Goal: Communication & Community: Answer question/provide support

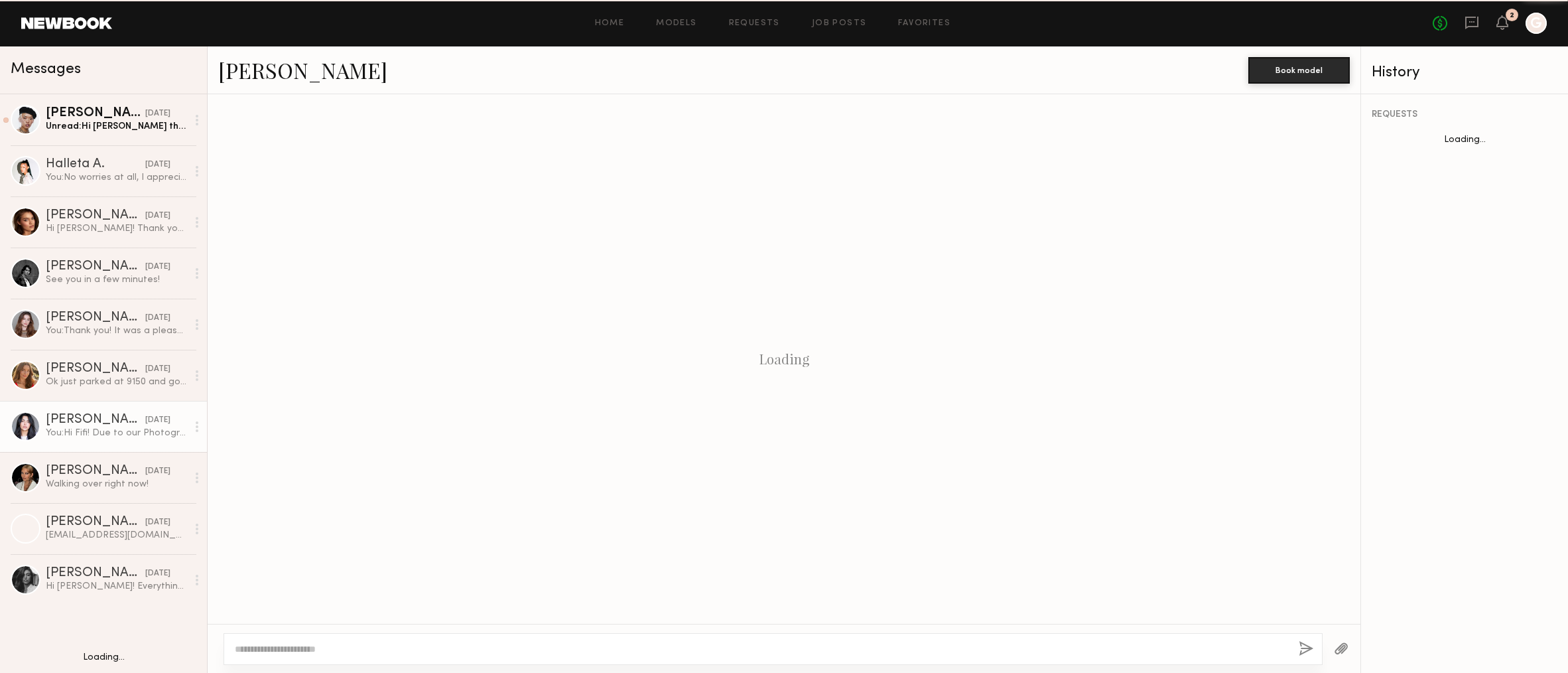
scroll to position [769, 0]
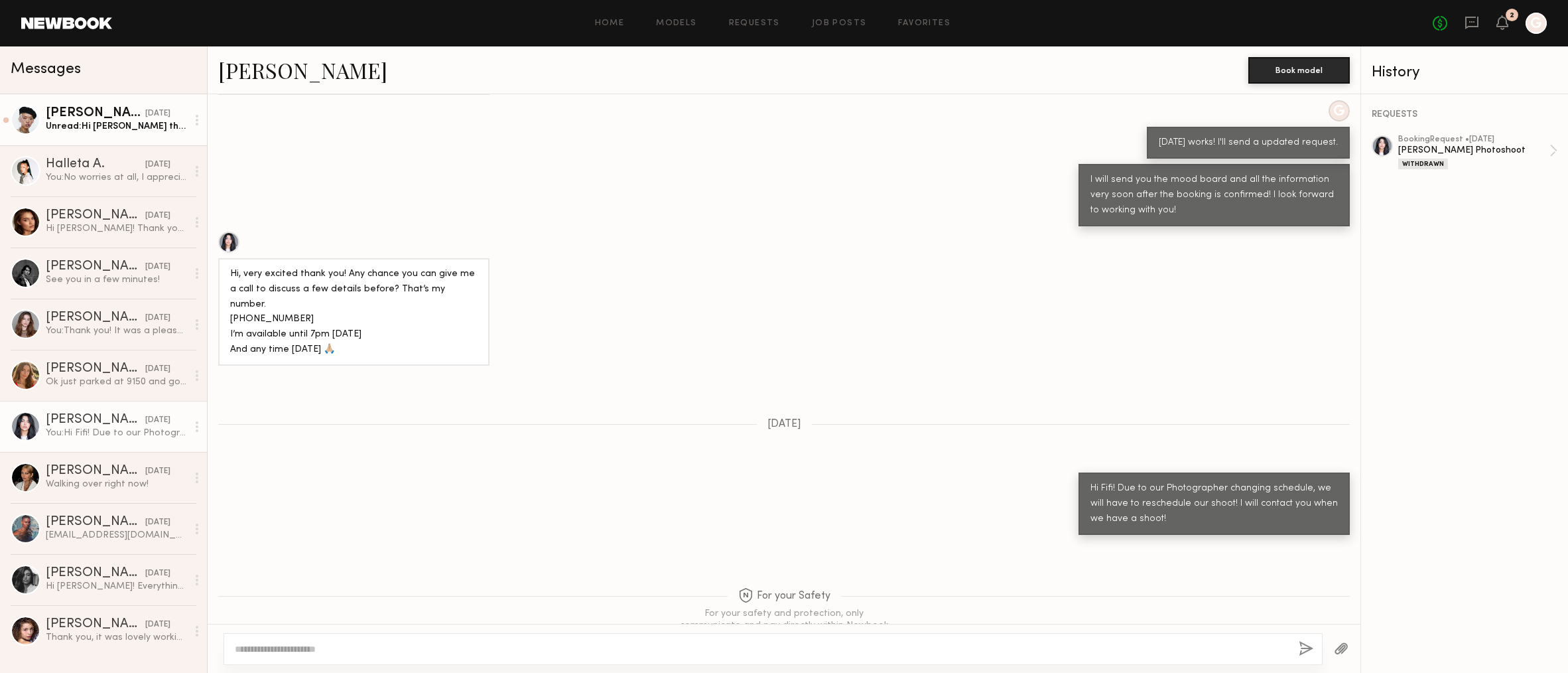
click at [117, 134] on link "Angel L. yesterday Unread: Hi Sunna that sounds great! Would you be able to sen…" at bounding box center [103, 120] width 207 height 51
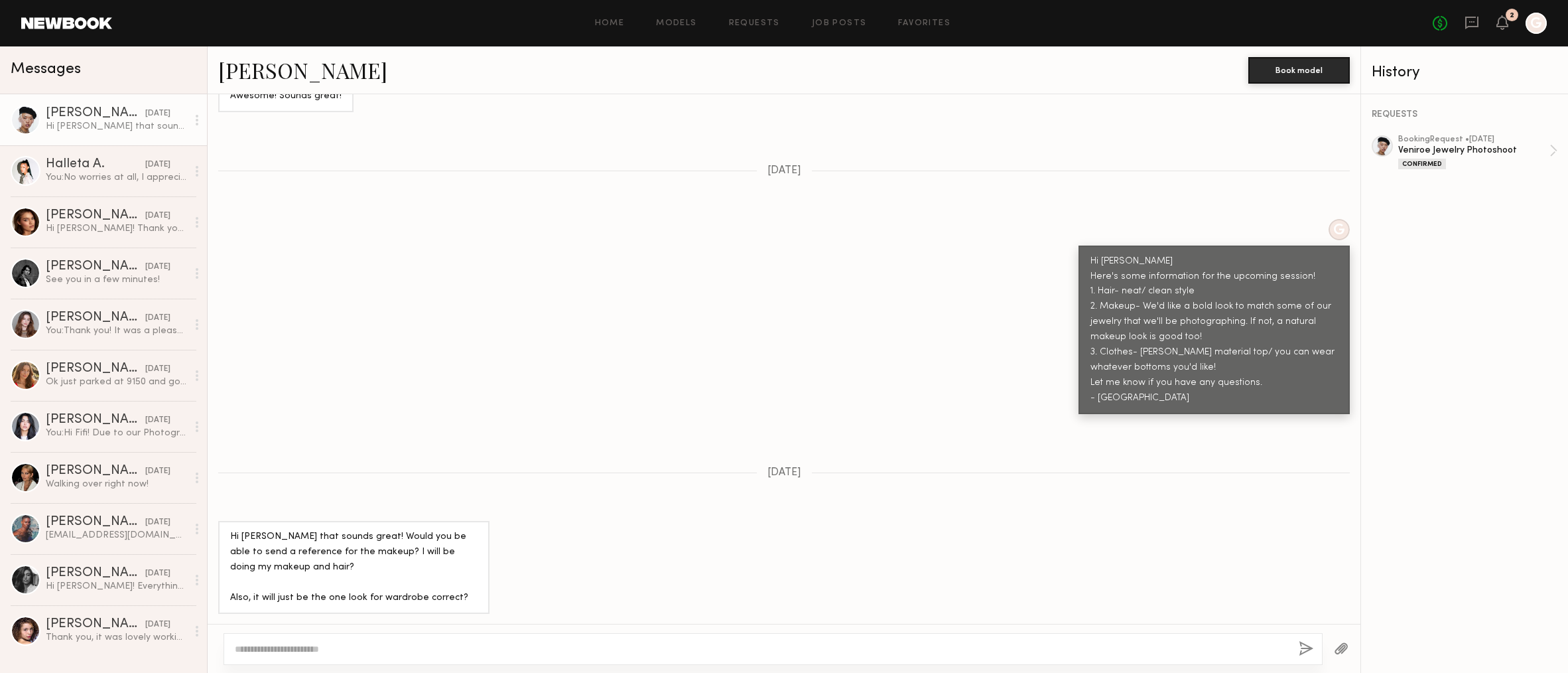
scroll to position [1071, 0]
click at [401, 633] on div at bounding box center [773, 649] width 1099 height 32
click at [386, 638] on div at bounding box center [773, 649] width 1099 height 32
click at [358, 642] on textarea at bounding box center [762, 649] width 1054 height 14
paste textarea "**********"
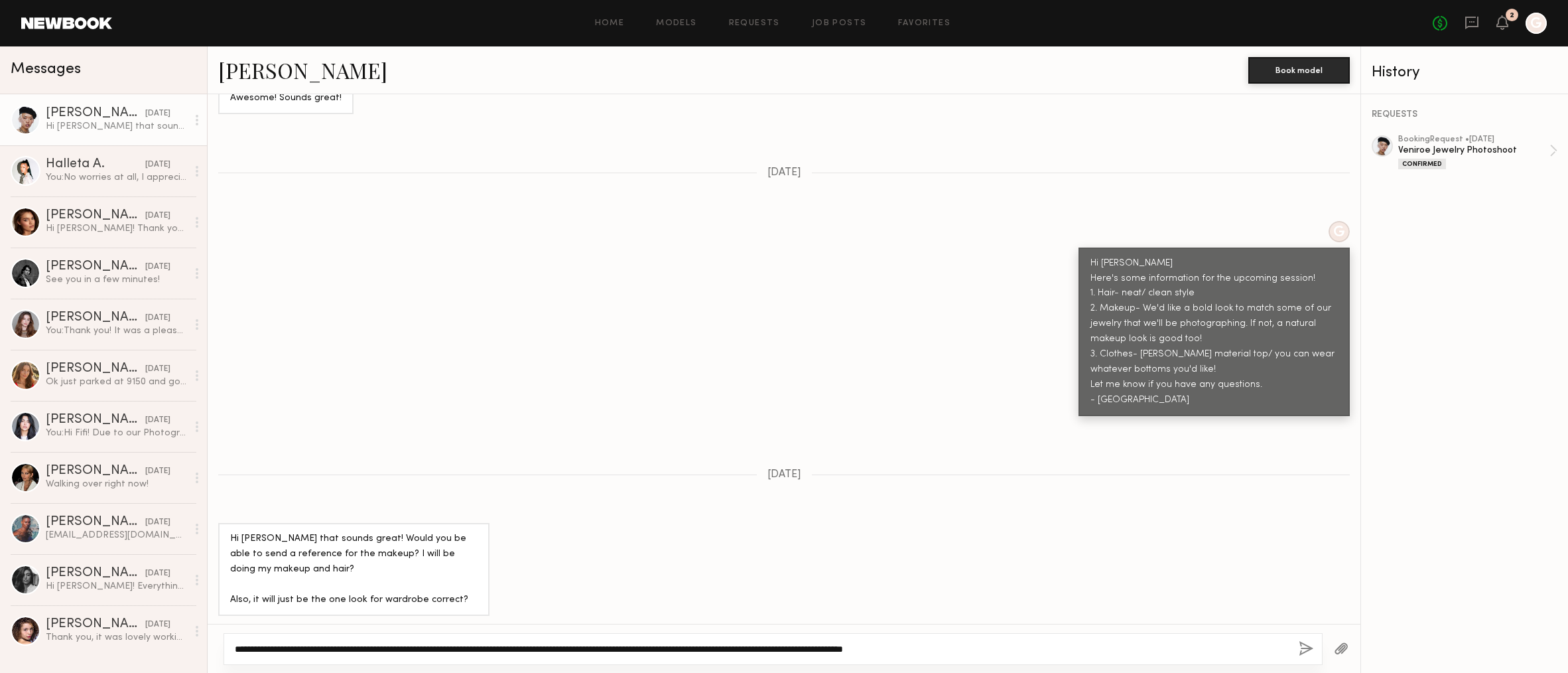
drag, startPoint x: 484, startPoint y: 648, endPoint x: 468, endPoint y: 650, distance: 16.1
click at [468, 650] on textarea "**********" at bounding box center [762, 649] width 1054 height 14
click at [1075, 648] on textarea "**********" at bounding box center [762, 649] width 1054 height 14
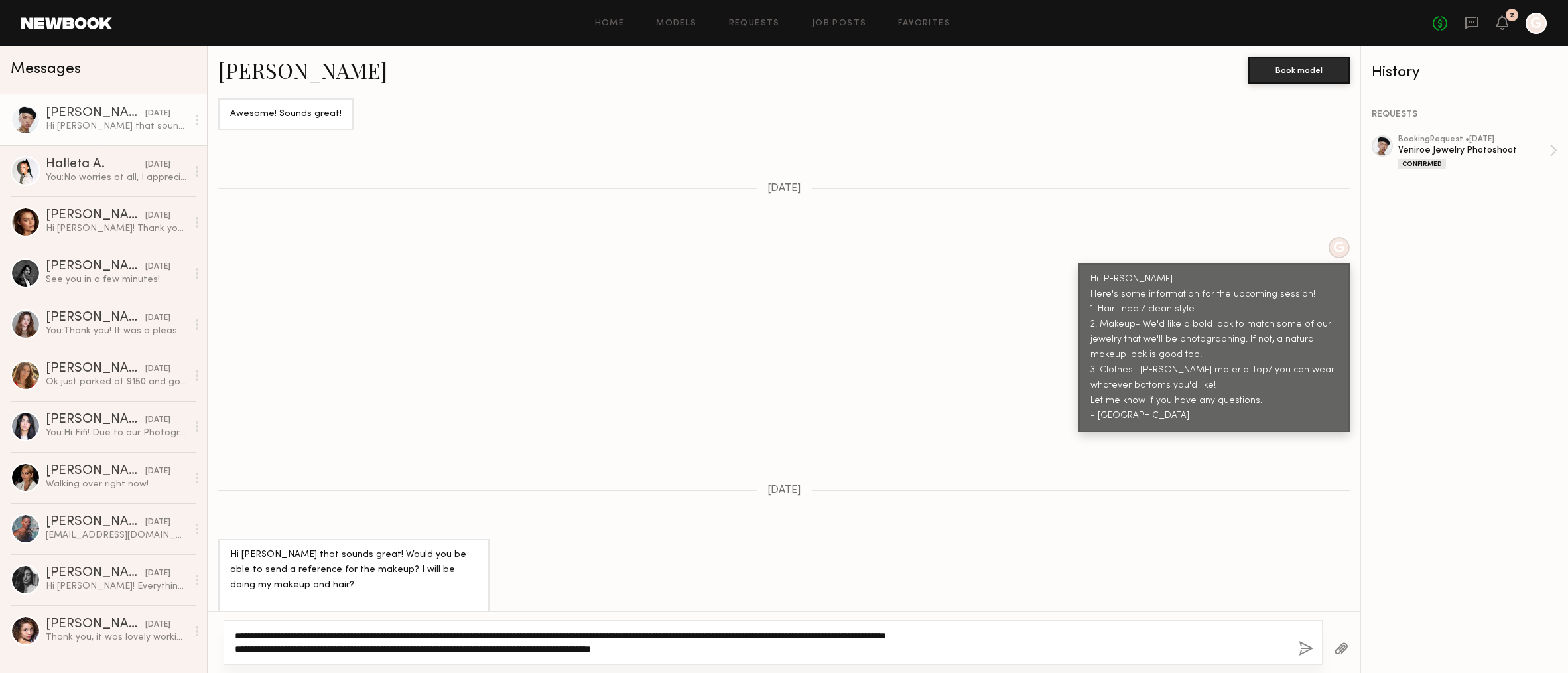
scroll to position [1083, 0]
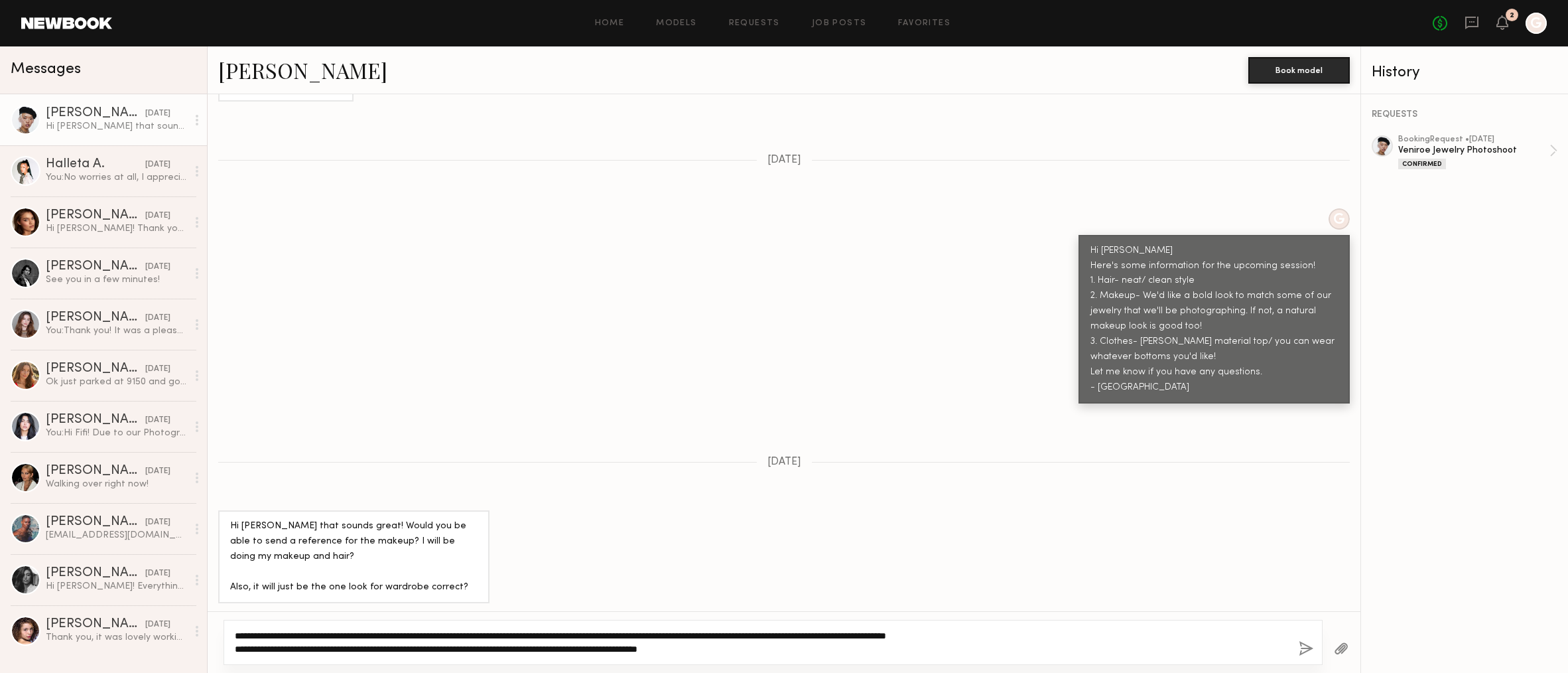
click at [614, 645] on textarea "**********" at bounding box center [762, 642] width 1054 height 26
click at [756, 645] on textarea "**********" at bounding box center [762, 642] width 1054 height 26
type textarea "**********"
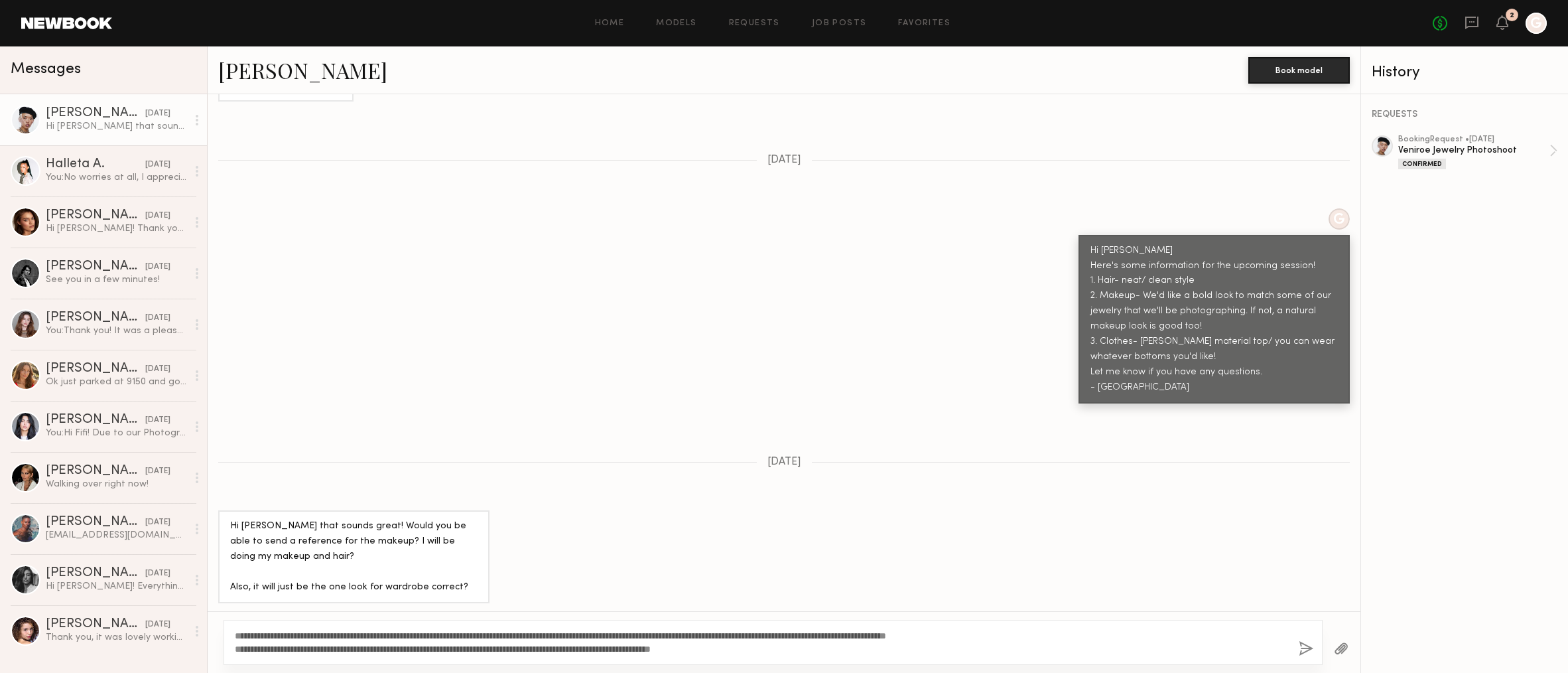
click at [1306, 648] on button "button" at bounding box center [1306, 649] width 15 height 16
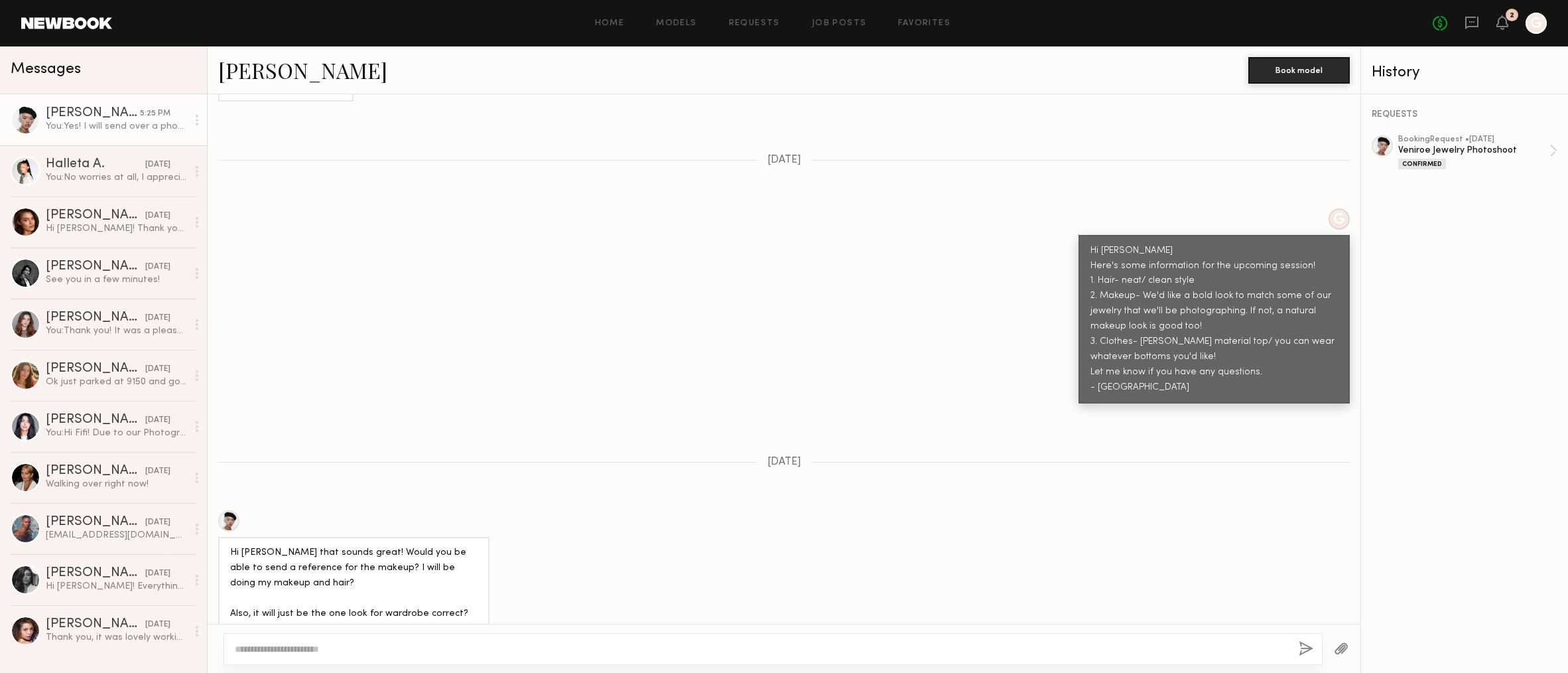
scroll to position [1327, 0]
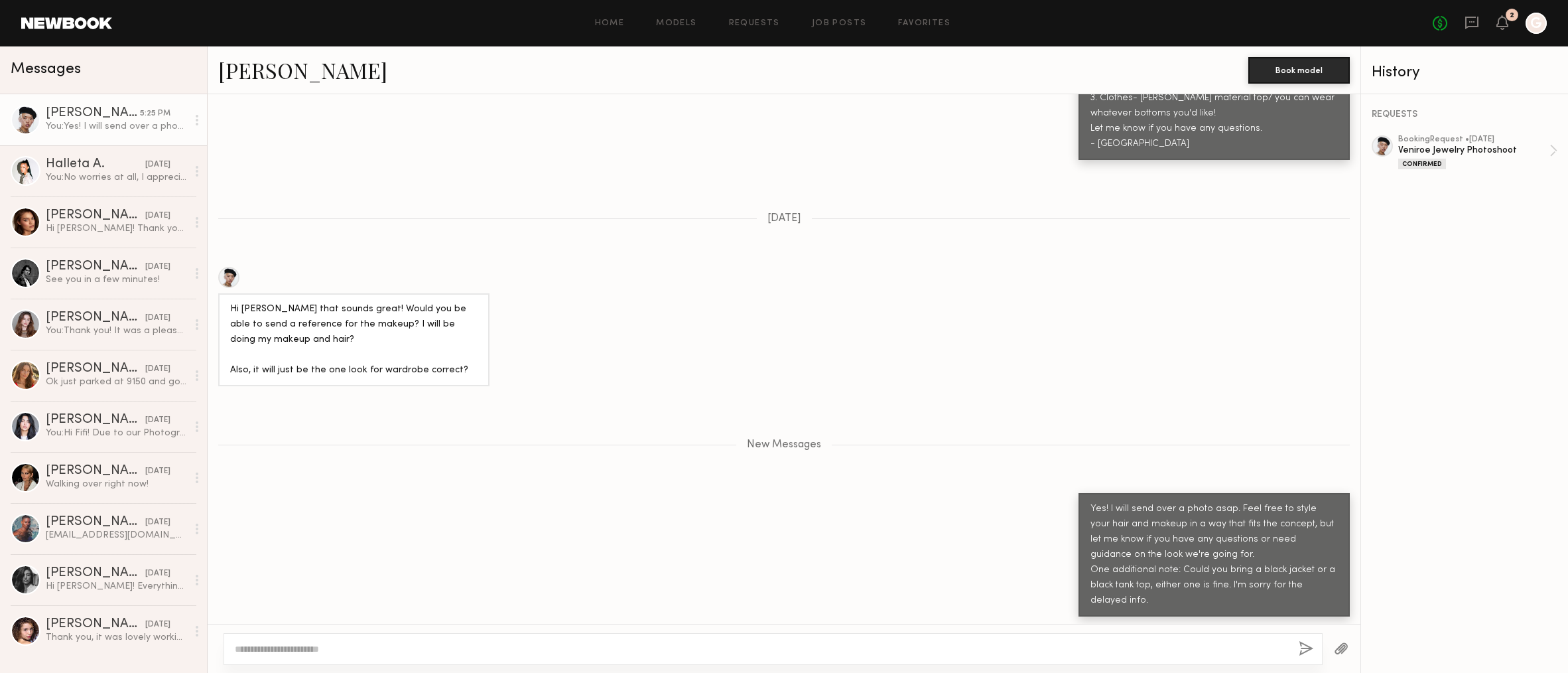
click at [1335, 651] on button "button" at bounding box center [1341, 649] width 15 height 16
click at [65, 21] on link at bounding box center [67, 23] width 91 height 12
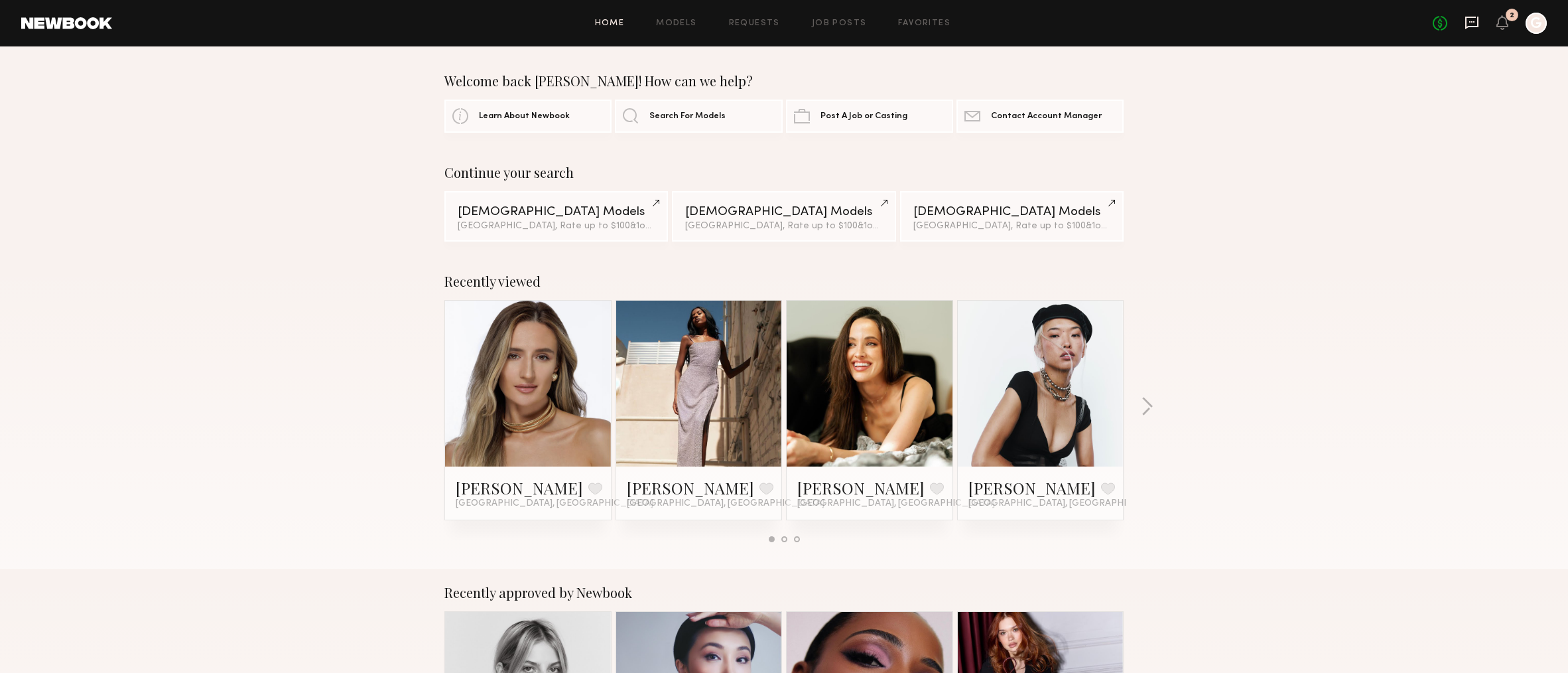
click at [1479, 26] on icon at bounding box center [1472, 23] width 14 height 13
click at [533, 403] on link at bounding box center [528, 383] width 81 height 166
click at [1489, 33] on div "No fees up to $5,000 2 G" at bounding box center [1490, 23] width 114 height 21
click at [1478, 32] on div "No fees up to $5,000 2 G" at bounding box center [1490, 23] width 114 height 21
click at [1471, 26] on icon at bounding box center [1472, 23] width 14 height 13
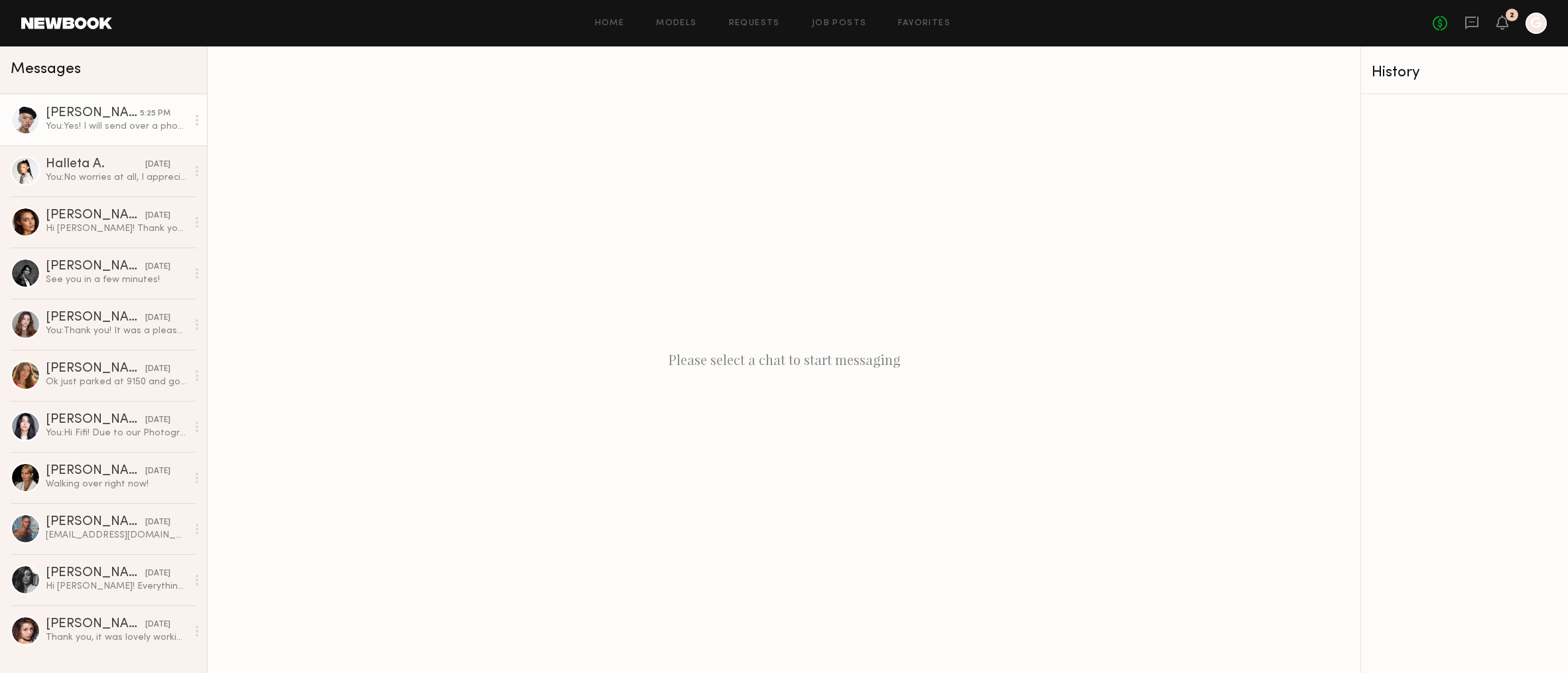
click at [166, 124] on div "You: Yes! I will send over a photo asap. Feel free to style your hair and makeu…" at bounding box center [116, 127] width 142 height 13
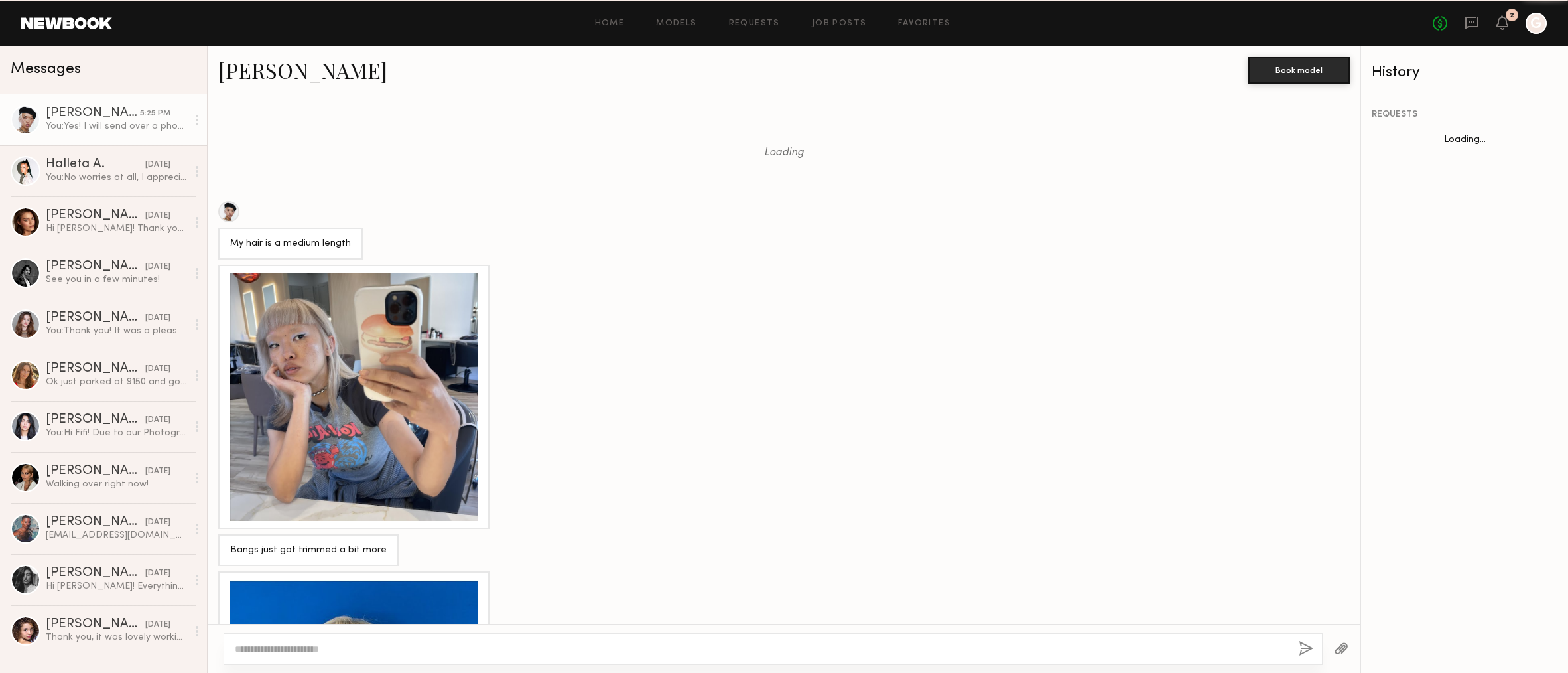
scroll to position [1226, 0]
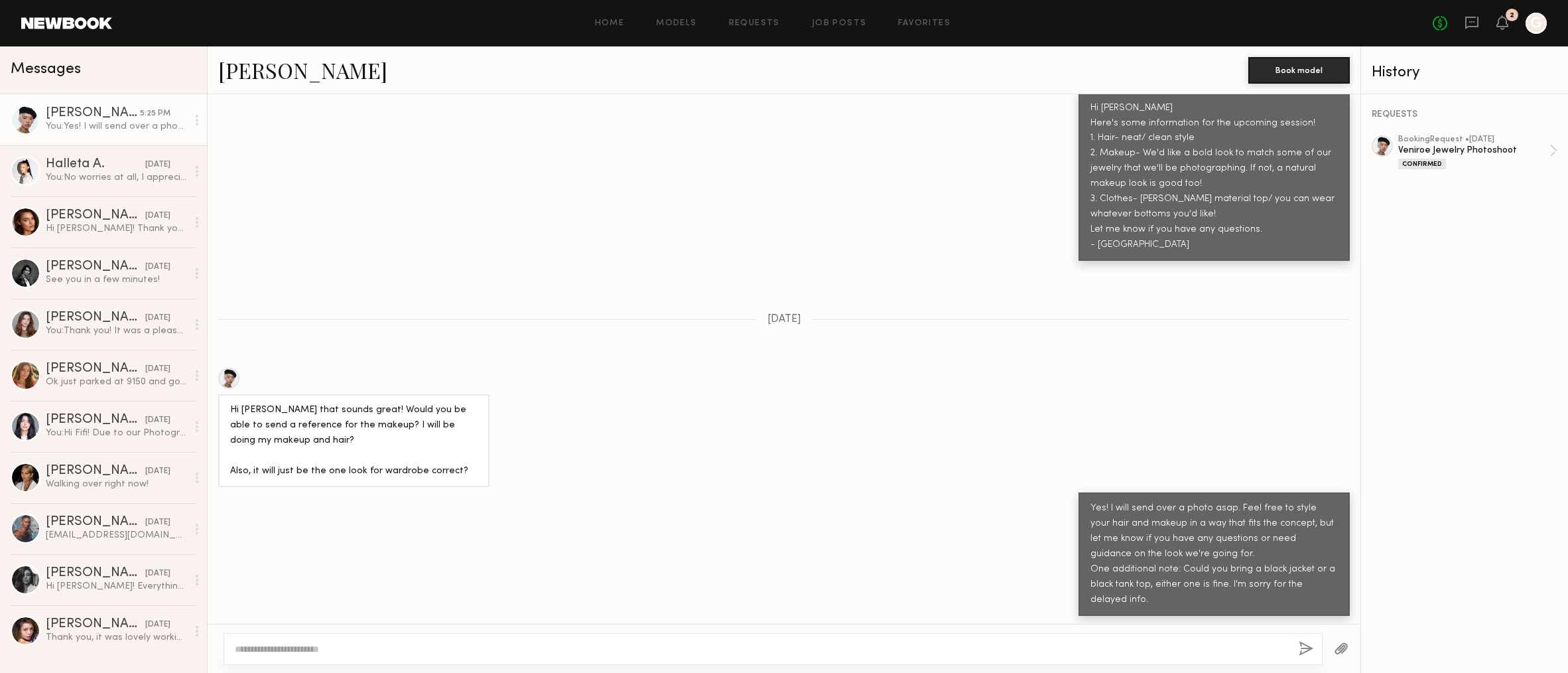
click at [1342, 645] on button "button" at bounding box center [1341, 649] width 15 height 16
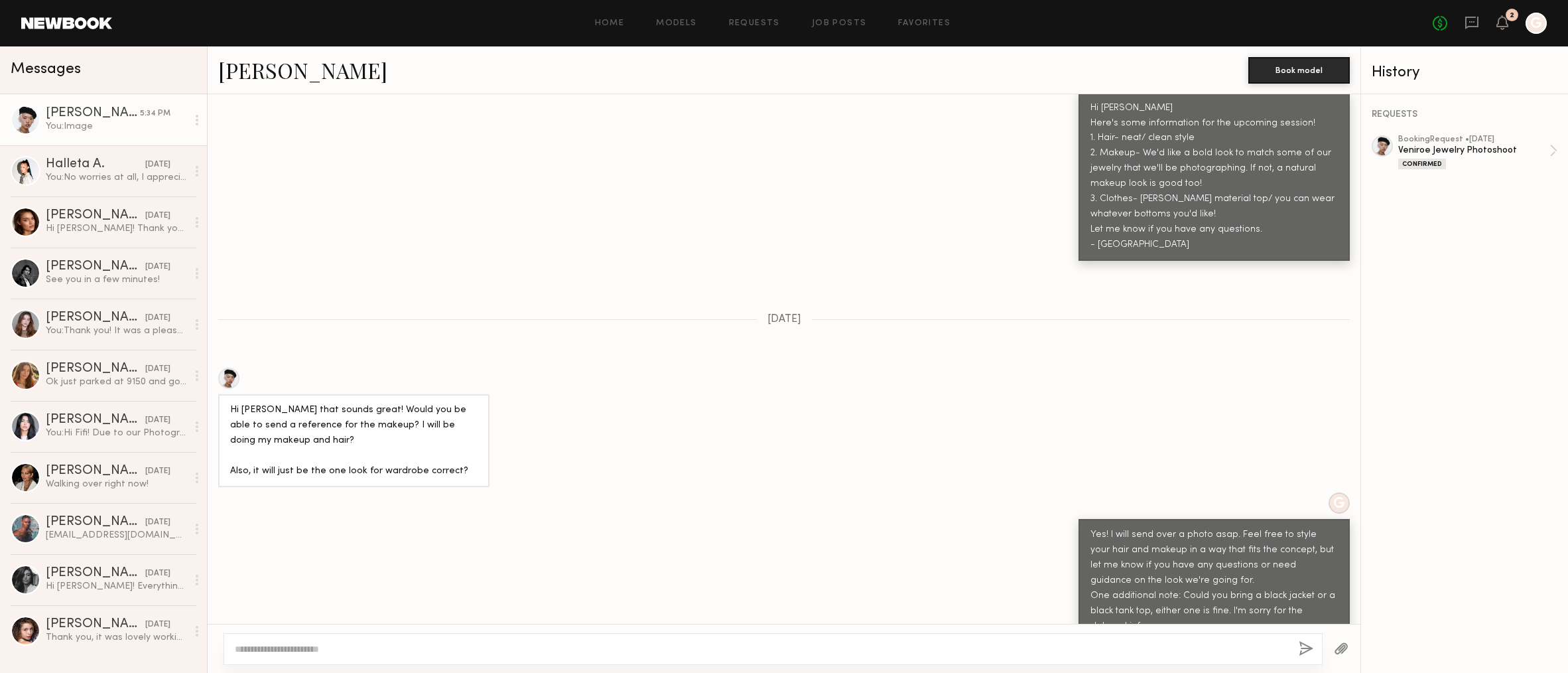
scroll to position [1623, 0]
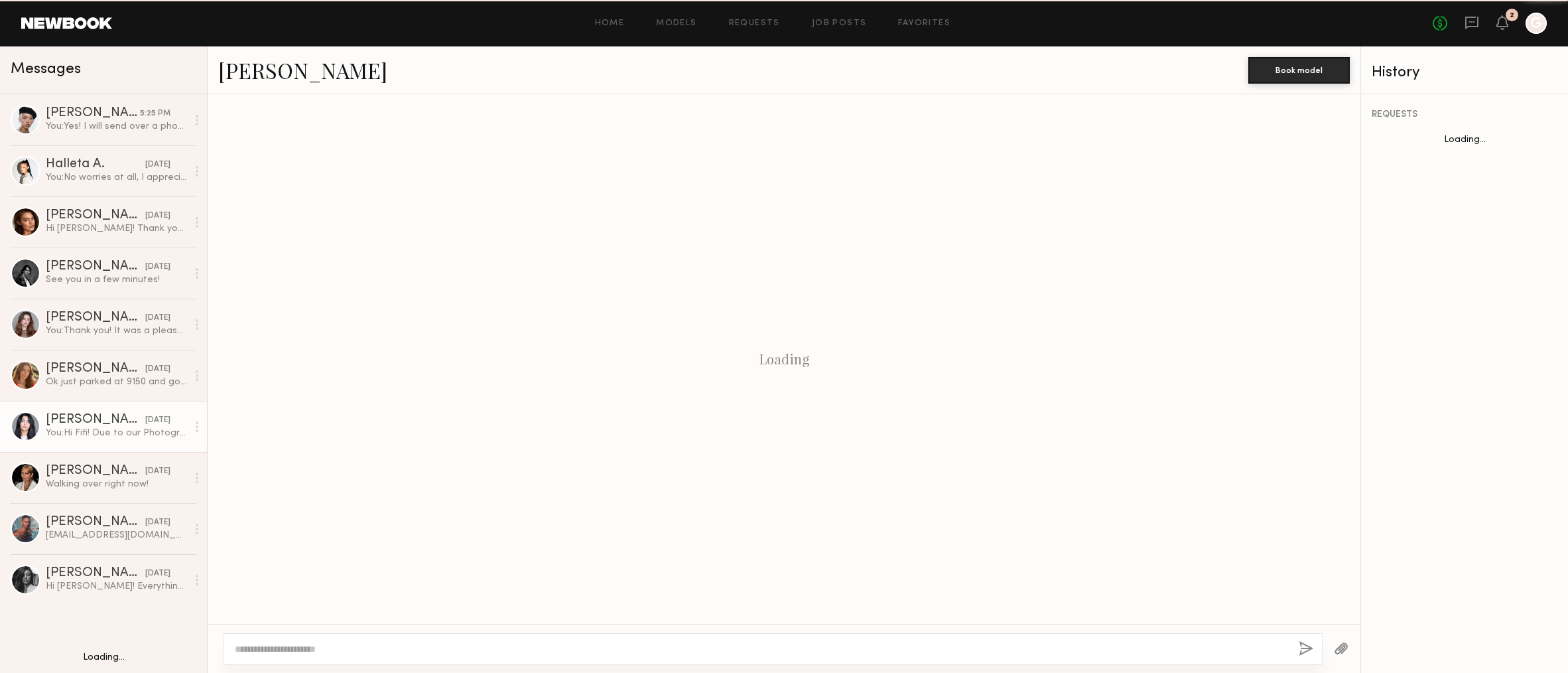
scroll to position [769, 0]
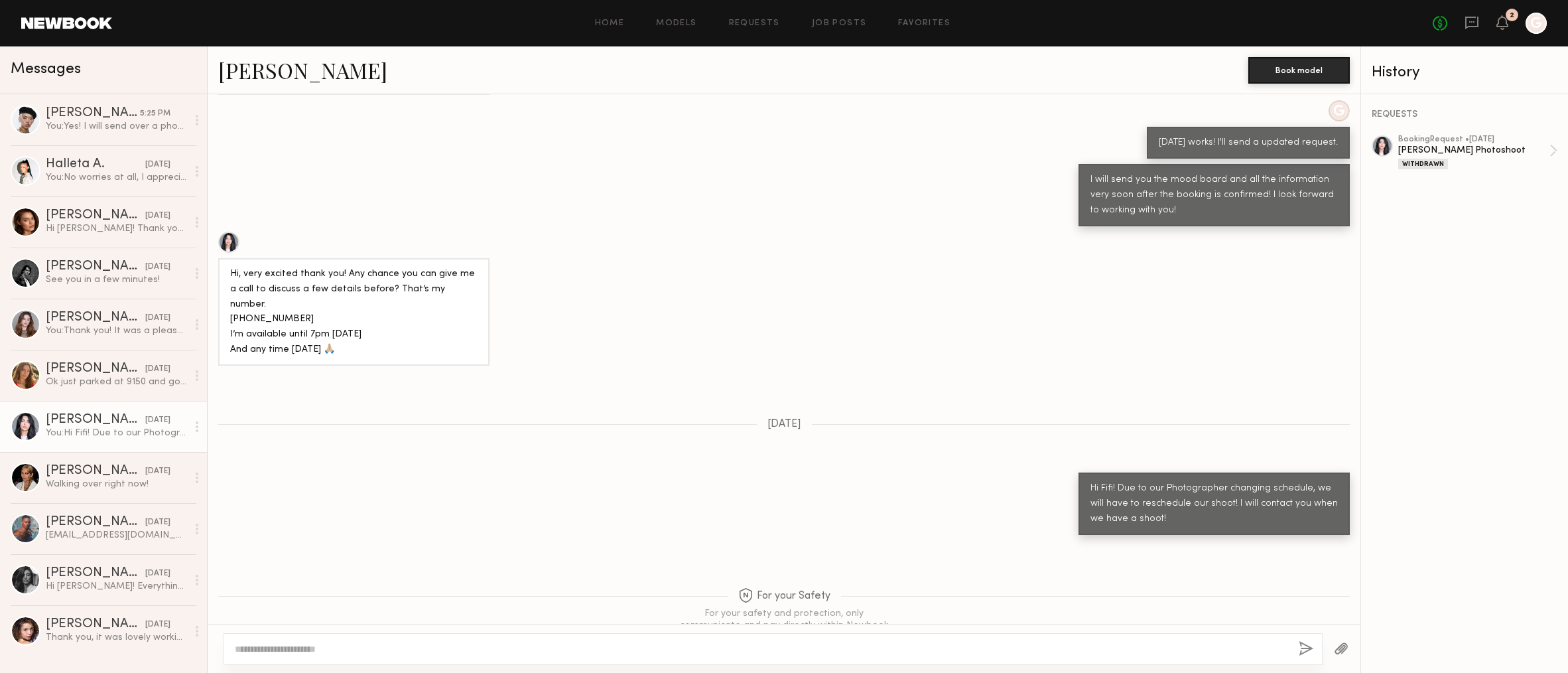
click at [79, 25] on link at bounding box center [67, 23] width 91 height 12
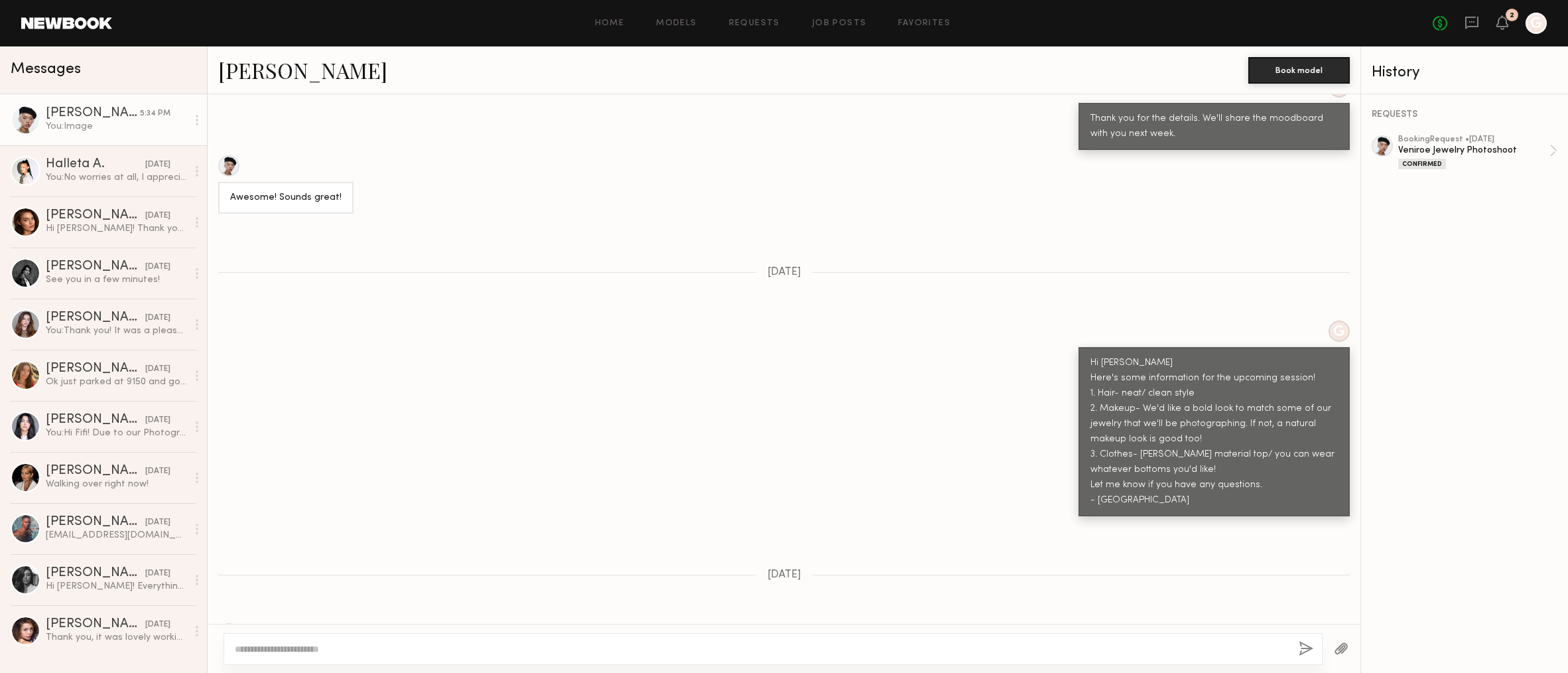
scroll to position [1766, 0]
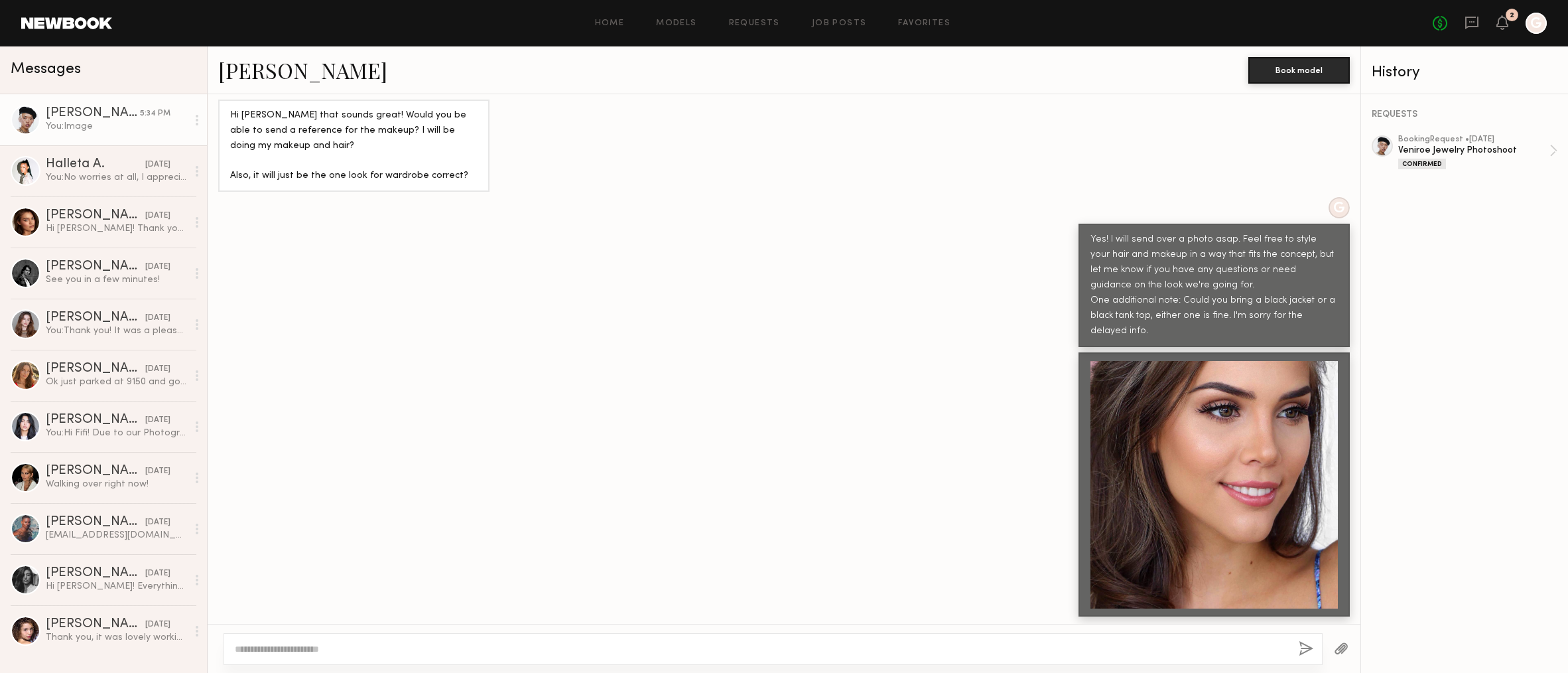
click at [1340, 648] on button "button" at bounding box center [1341, 649] width 15 height 16
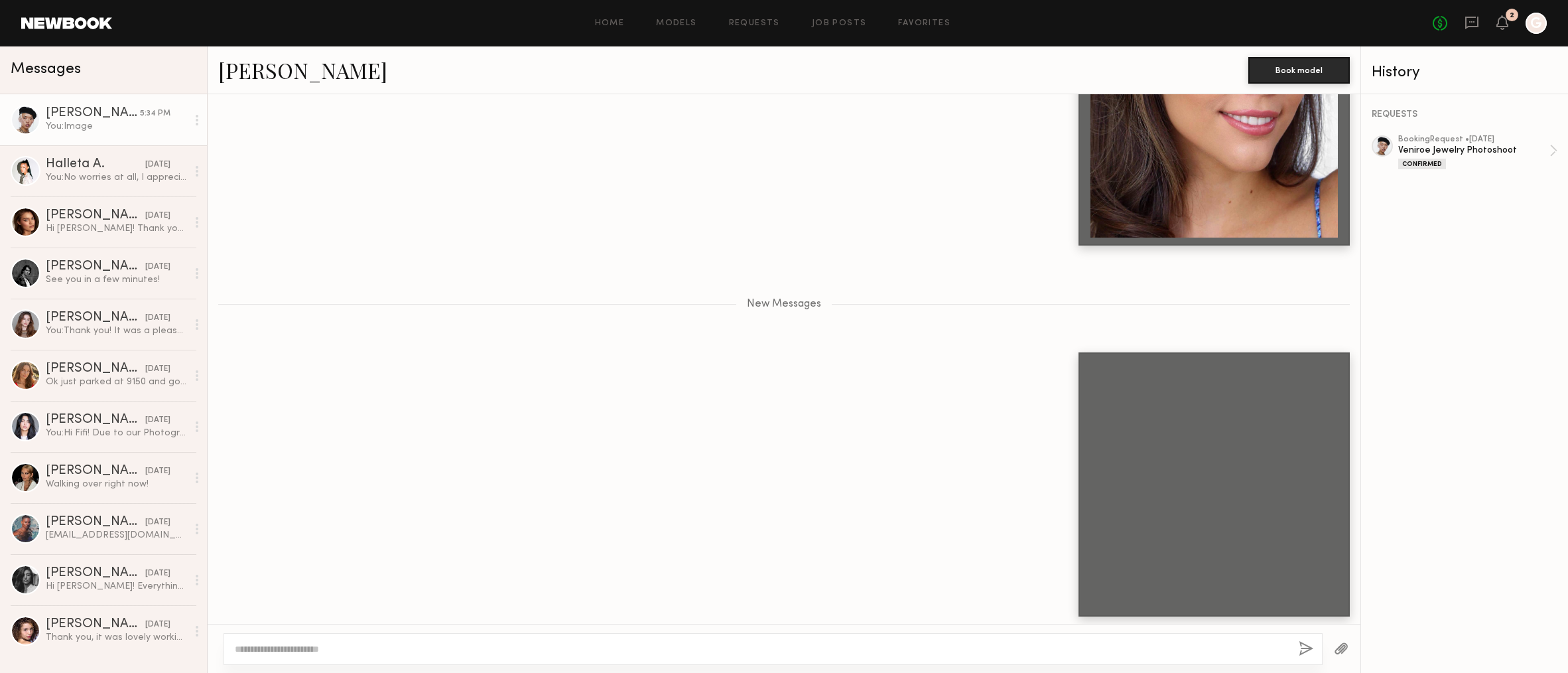
click at [1343, 640] on div at bounding box center [1341, 649] width 38 height 33
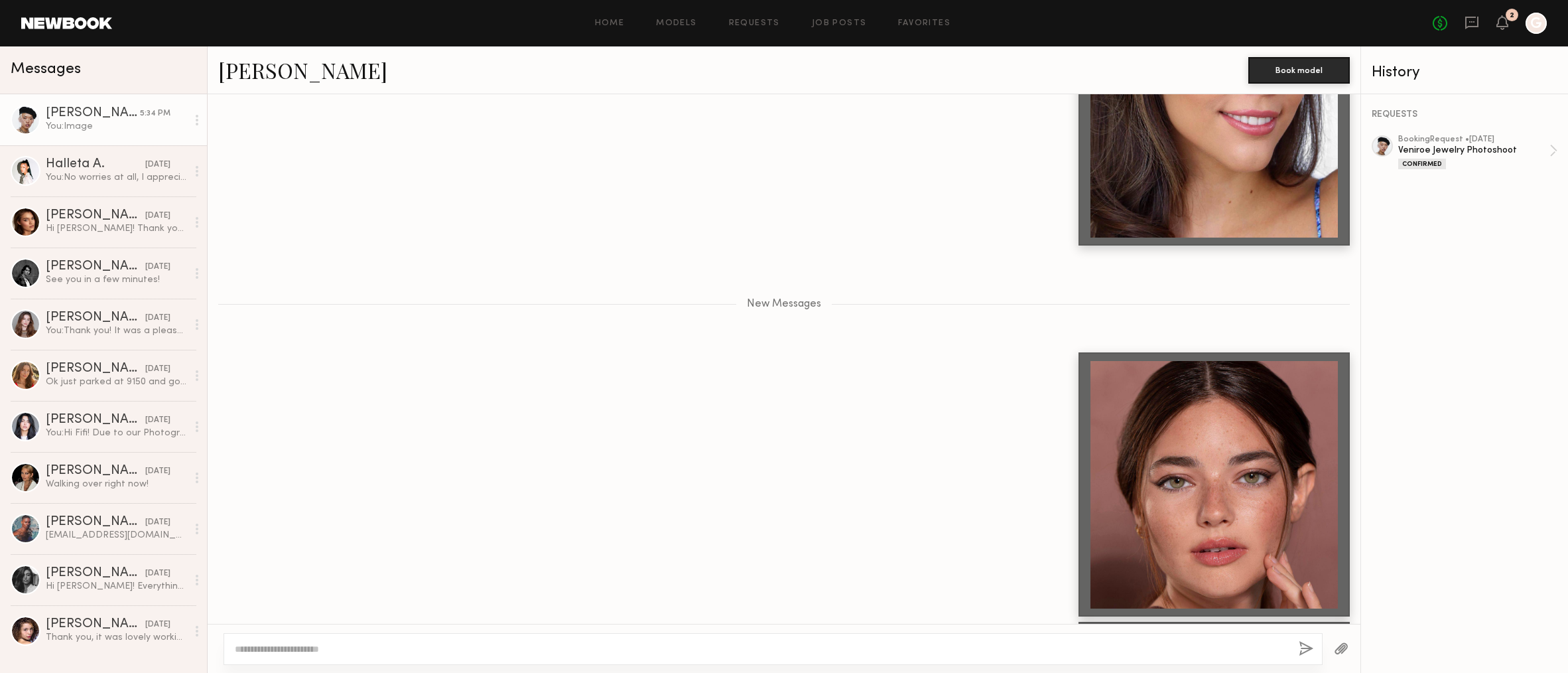
scroll to position [2406, 0]
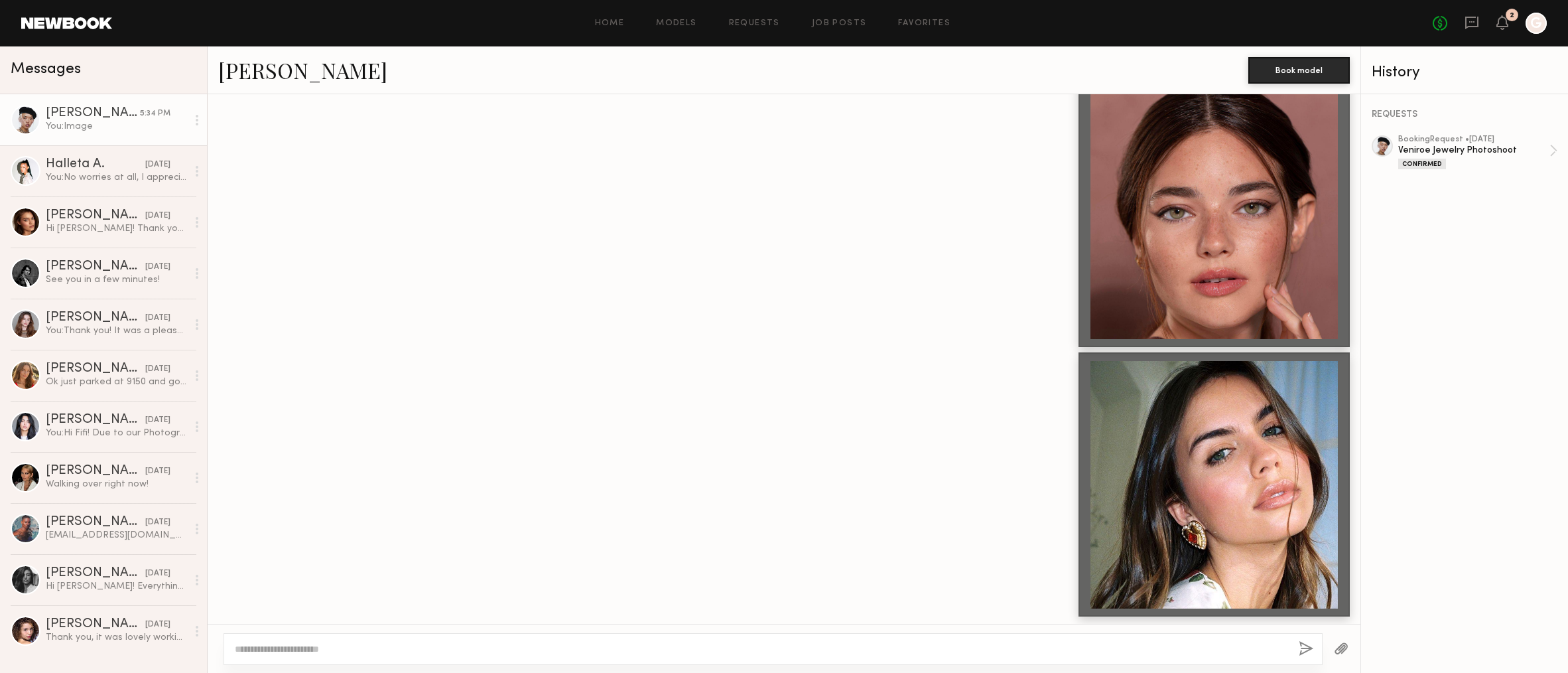
click at [1341, 647] on button "button" at bounding box center [1341, 649] width 15 height 16
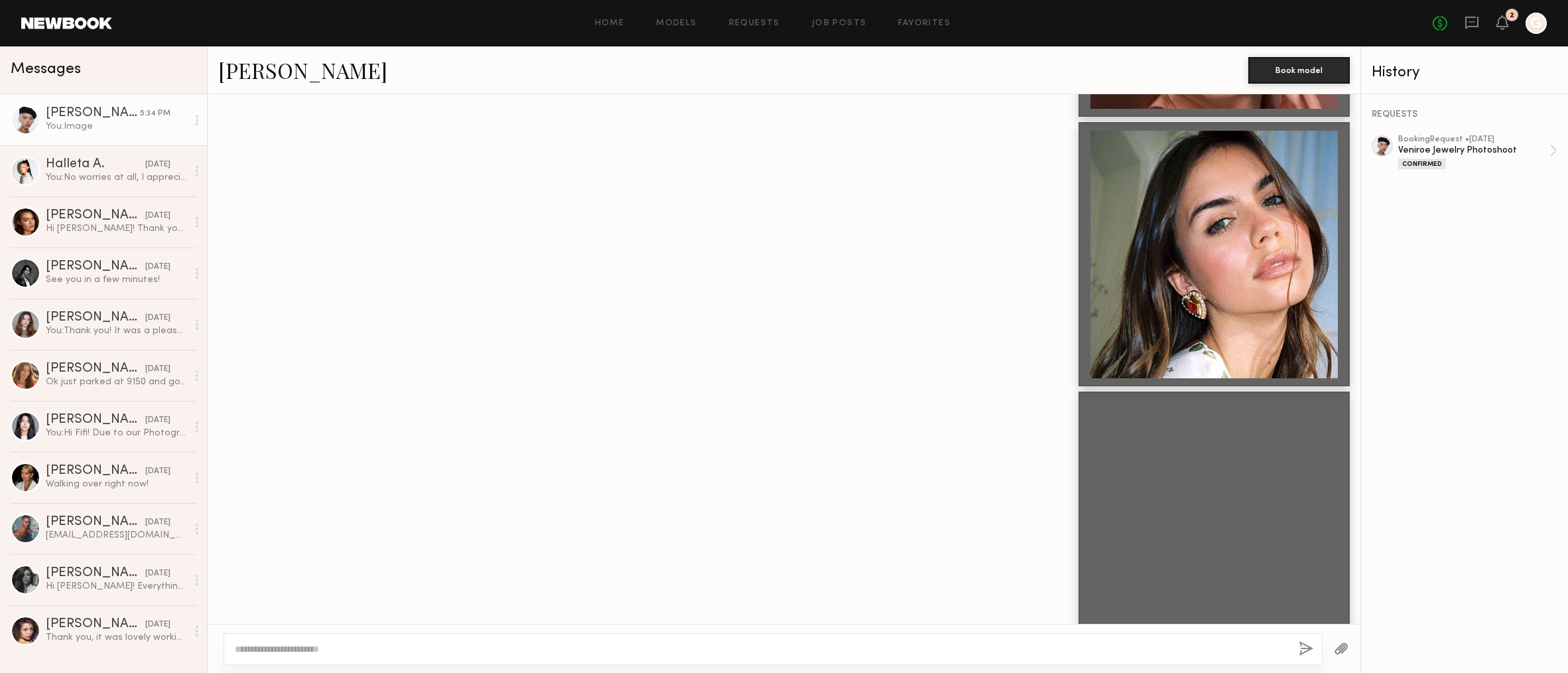
scroll to position [2676, 0]
